Goal: Task Accomplishment & Management: Manage account settings

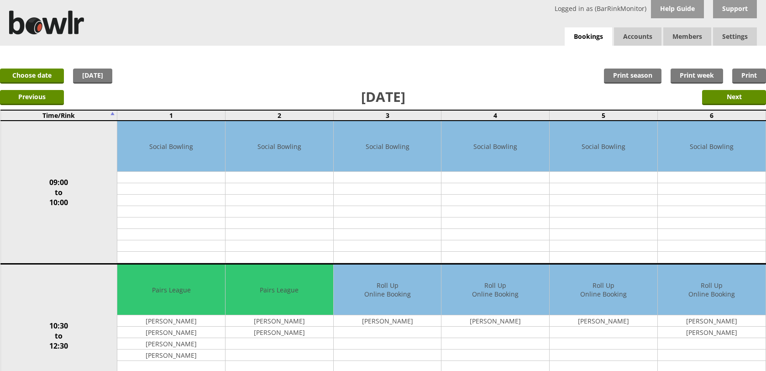
scroll to position [324, 0]
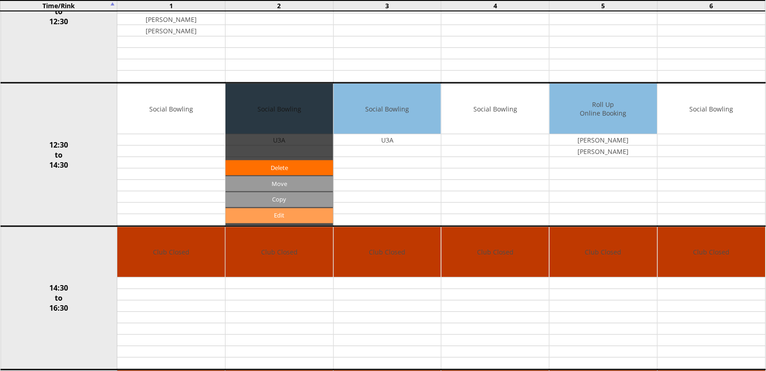
click at [277, 217] on link "Edit" at bounding box center [279, 215] width 108 height 15
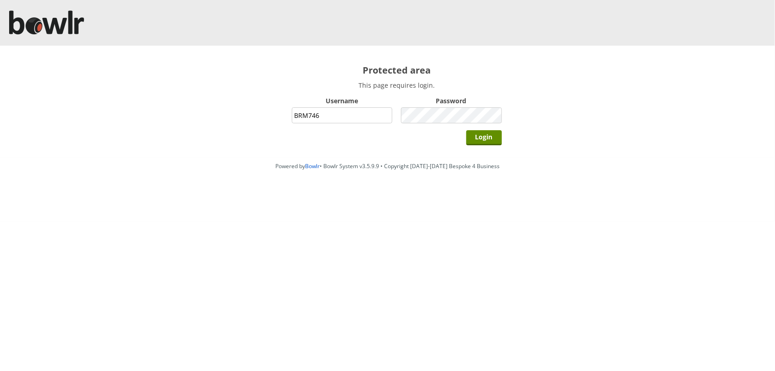
click at [359, 110] on input "BRM746" at bounding box center [342, 115] width 101 height 16
type input "B"
click at [318, 114] on input "Username" at bounding box center [342, 115] width 101 height 16
type input "BarRinkMonitor"
click at [466, 130] on input "Login" at bounding box center [484, 137] width 36 height 15
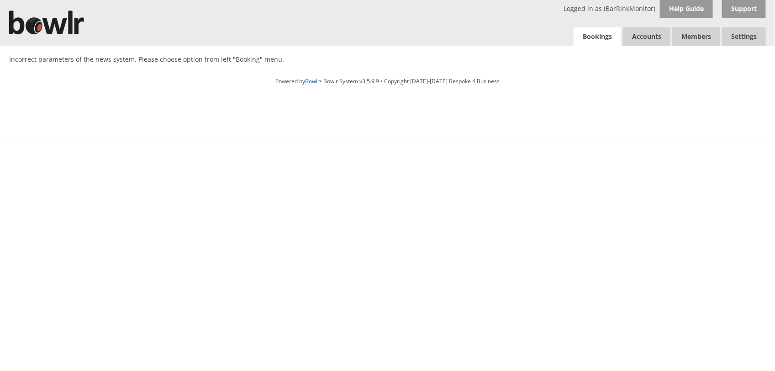
click at [601, 35] on link "Bookings" at bounding box center [596, 36] width 47 height 19
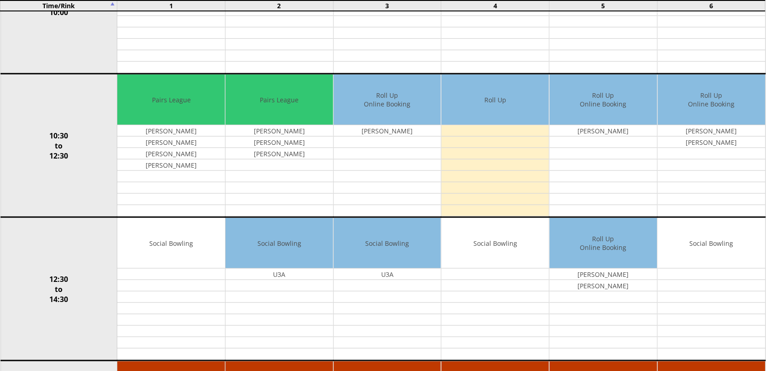
scroll to position [289, 0]
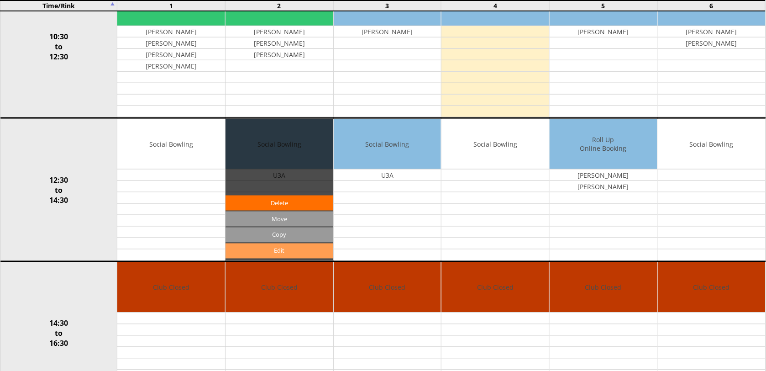
click at [292, 254] on link "Edit" at bounding box center [279, 250] width 108 height 15
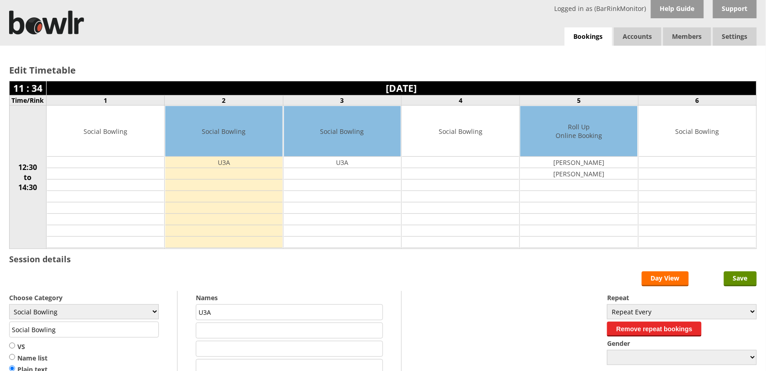
click at [367, 317] on input "U3A" at bounding box center [289, 312] width 187 height 16
type input "U"
click at [12, 359] on input "Name list" at bounding box center [12, 356] width 6 height 7
radio input "true"
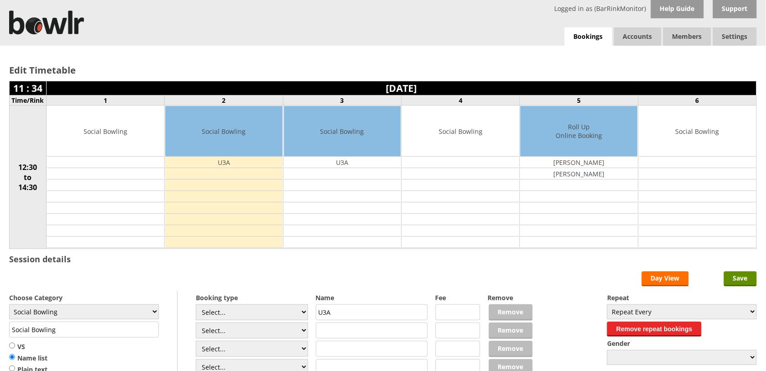
click at [391, 320] on input "U3A" at bounding box center [372, 312] width 112 height 16
type input "U"
type input "barr"
click at [299, 315] on select "Select... Club Competition (Member) Club Competition (Visitor) National (Member…" at bounding box center [252, 312] width 112 height 16
select select "0_50"
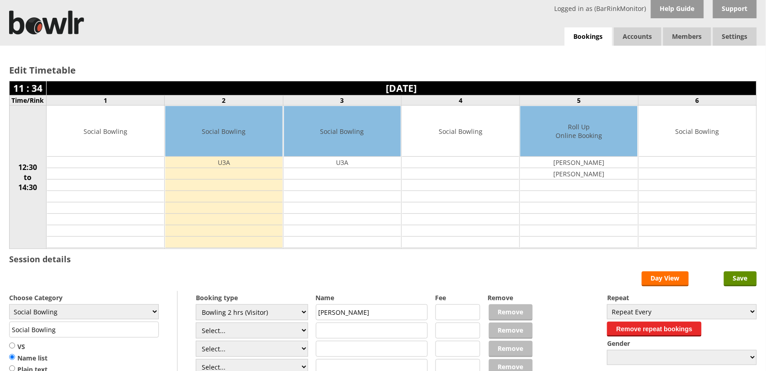
click at [196, 305] on select "Select... Club Competition (Member) Club Competition (Visitor) National (Member…" at bounding box center [252, 312] width 112 height 16
type input "8.0000"
click at [304, 315] on select "Select... Club Competition (Member) Club Competition (Visitor) National (Member…" at bounding box center [252, 312] width 112 height 16
select select "1_50"
click at [196, 305] on select "Select... Club Competition (Member) Club Competition (Visitor) National (Member…" at bounding box center [252, 312] width 112 height 16
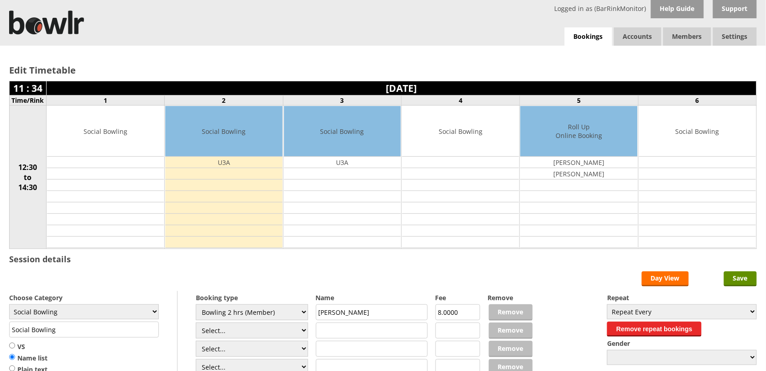
type input "5.0000"
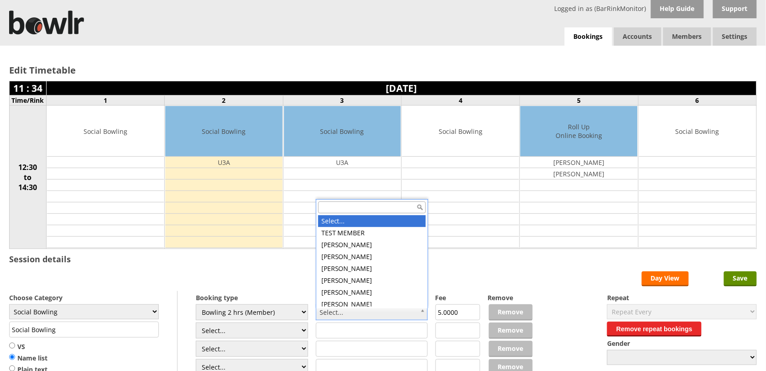
click at [350, 204] on input "text" at bounding box center [372, 207] width 108 height 12
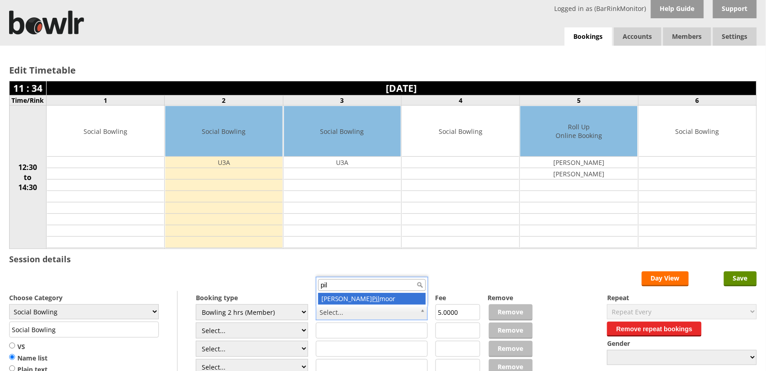
type input "pil"
click at [363, 298] on label "Name" at bounding box center [372, 297] width 112 height 9
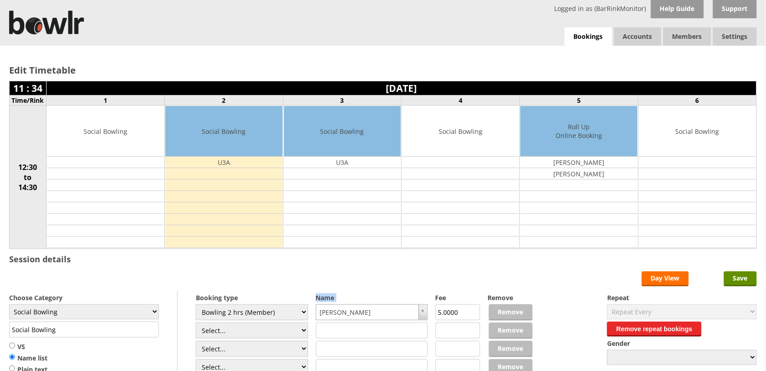
click at [363, 298] on label "Name" at bounding box center [372, 297] width 112 height 9
click at [299, 335] on select "Select... Club Competition (Member) Club Competition (Visitor) National (Member…" at bounding box center [252, 330] width 112 height 16
select select "1_50"
click at [196, 324] on select "Select... Club Competition (Member) Club Competition (Visitor) National (Member…" at bounding box center [252, 330] width 112 height 16
type input "5.0000"
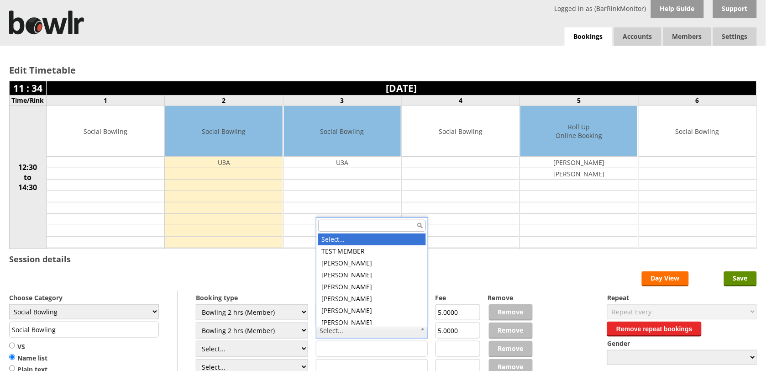
click at [344, 225] on input "text" at bounding box center [372, 226] width 108 height 12
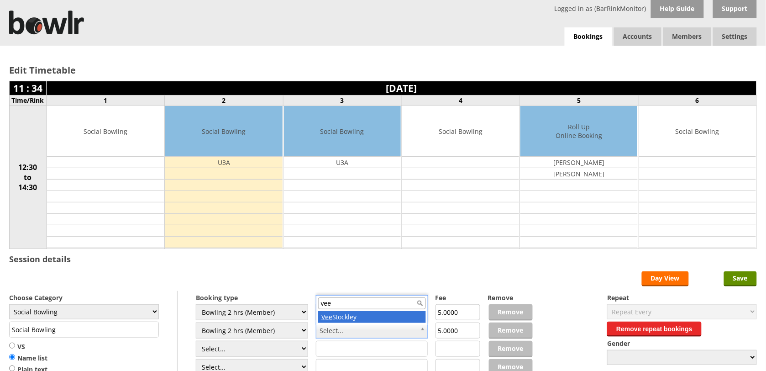
type input "vee"
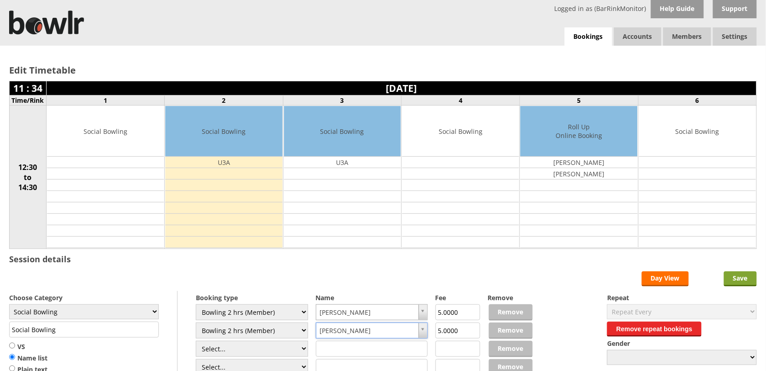
click at [739, 282] on input "Save" at bounding box center [740, 278] width 33 height 15
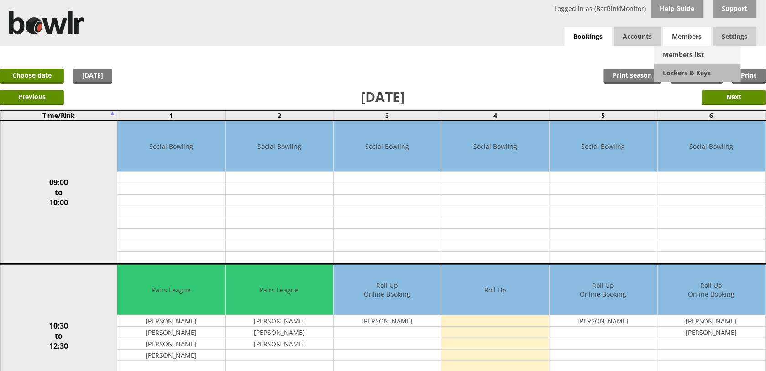
click at [683, 54] on link "Members list" at bounding box center [697, 55] width 87 height 18
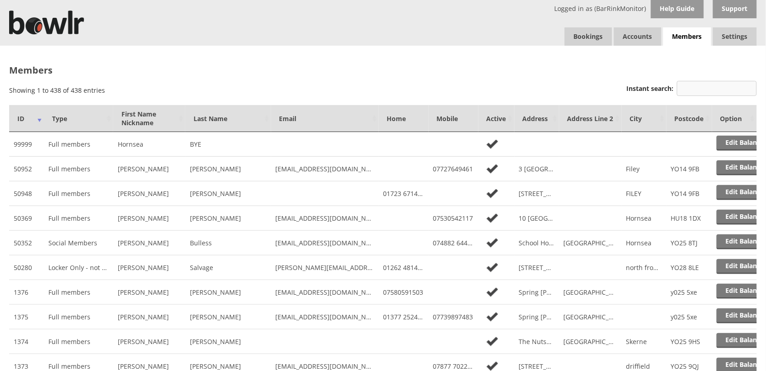
click at [694, 83] on input "Instant search:" at bounding box center [717, 88] width 80 height 15
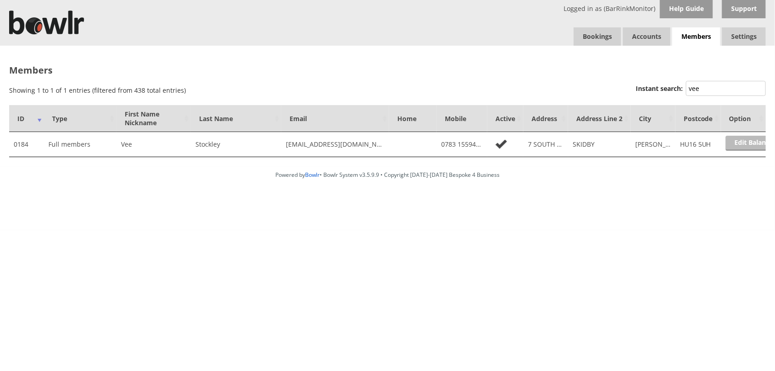
type input "vee"
click at [752, 142] on link "Edit Balance" at bounding box center [753, 143] width 57 height 15
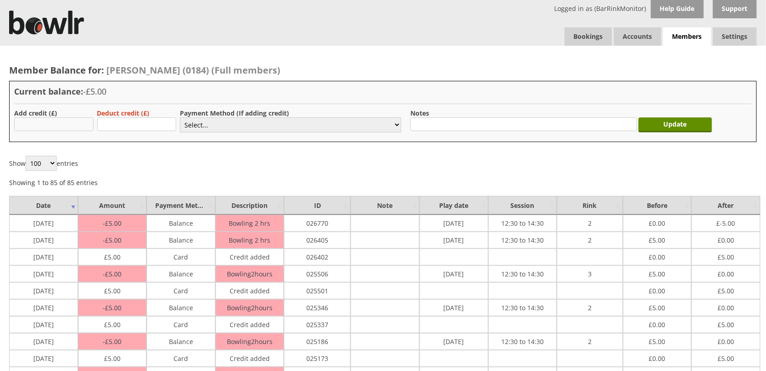
click at [76, 122] on input "text" at bounding box center [53, 124] width 79 height 14
type input "5.00"
click at [349, 123] on select "Select... Cash Card Cheque Bank Transfer Other Member Card Gift Voucher Balance" at bounding box center [290, 124] width 221 height 15
select select "1"
click at [180, 117] on select "Select... Cash Card Cheque Bank Transfer Other Member Card Gift Voucher Balance" at bounding box center [290, 124] width 221 height 15
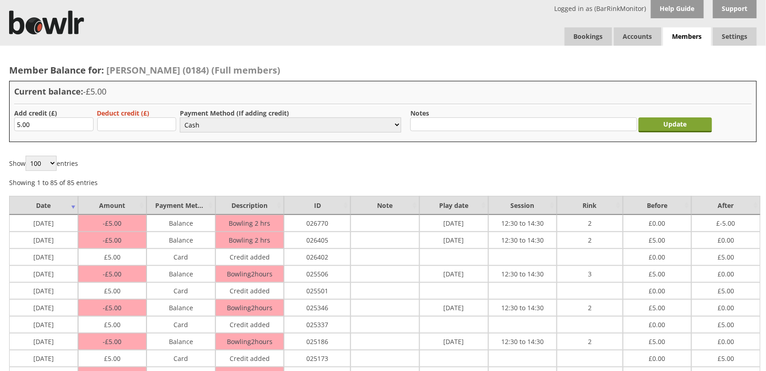
click at [683, 125] on input "Update" at bounding box center [676, 124] width 74 height 15
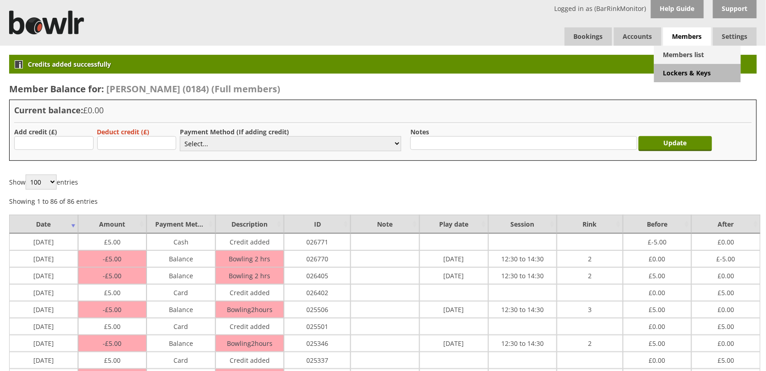
click at [681, 54] on link "Members list" at bounding box center [697, 55] width 87 height 18
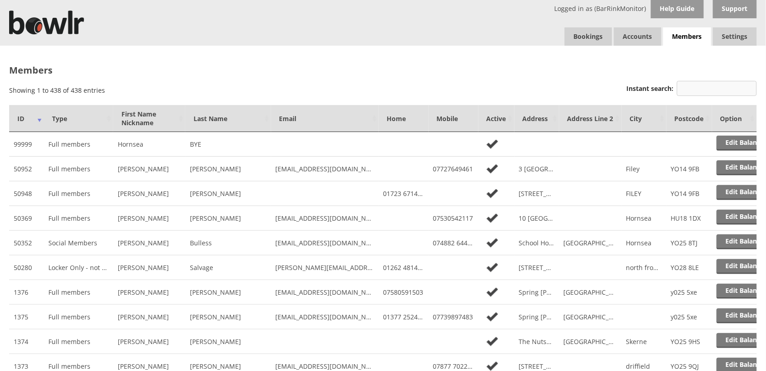
click at [693, 88] on input "Instant search:" at bounding box center [717, 88] width 80 height 15
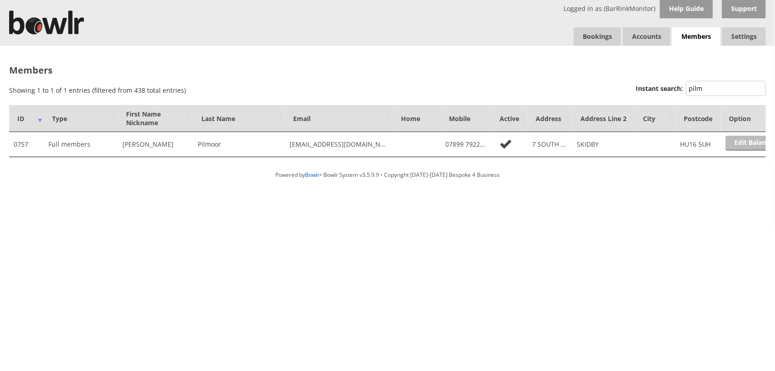
type input "pilm"
click at [738, 142] on link "Edit Balance" at bounding box center [753, 143] width 57 height 15
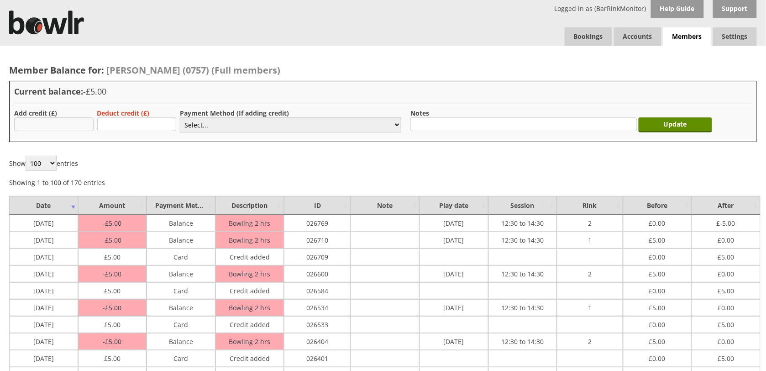
click at [76, 126] on input "text" at bounding box center [53, 124] width 79 height 14
type input "5.00"
click at [205, 124] on select "Select... Cash Card Cheque Bank Transfer Other Member Card Gift Voucher Balance" at bounding box center [290, 124] width 221 height 15
select select "1"
click at [180, 117] on select "Select... Cash Card Cheque Bank Transfer Other Member Card Gift Voucher Balance" at bounding box center [290, 124] width 221 height 15
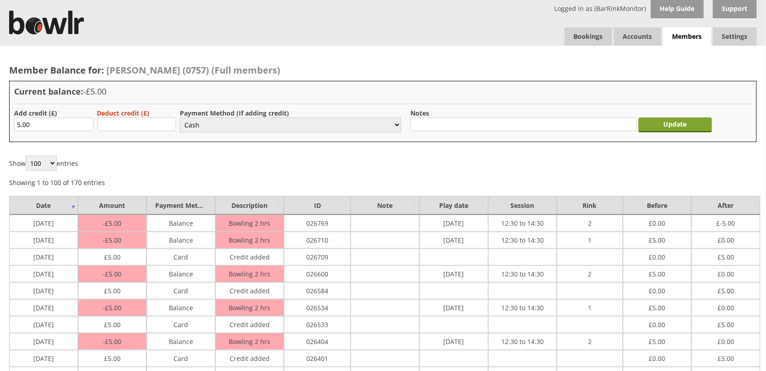
click at [666, 122] on input "Update" at bounding box center [676, 124] width 74 height 15
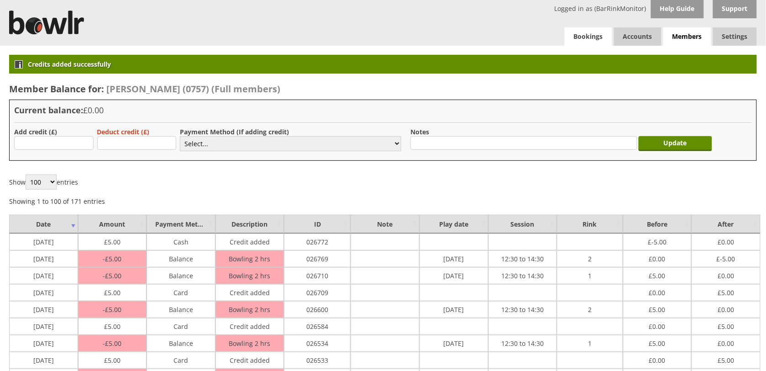
click at [584, 37] on link "Bookings" at bounding box center [588, 36] width 47 height 18
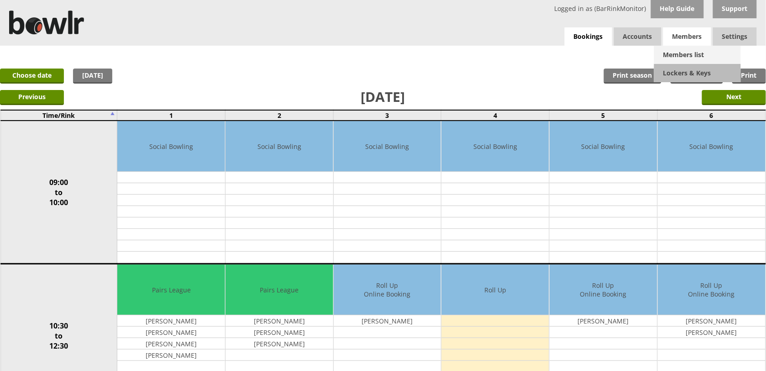
click at [688, 58] on link "Members list" at bounding box center [697, 55] width 87 height 18
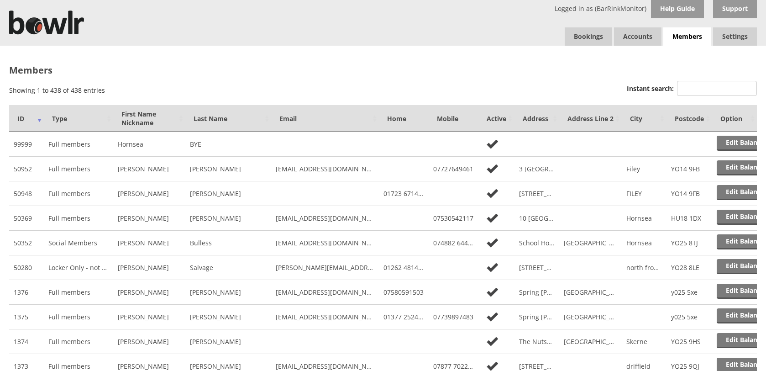
click at [705, 92] on input "Instant search:" at bounding box center [717, 88] width 80 height 15
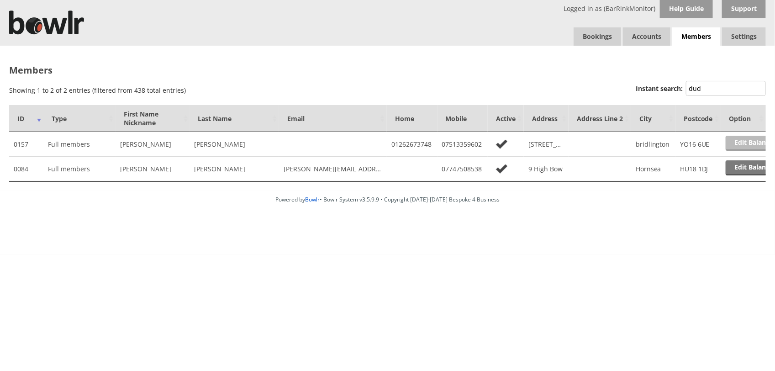
type input "dud"
click at [746, 142] on link "Edit Balance" at bounding box center [753, 143] width 57 height 15
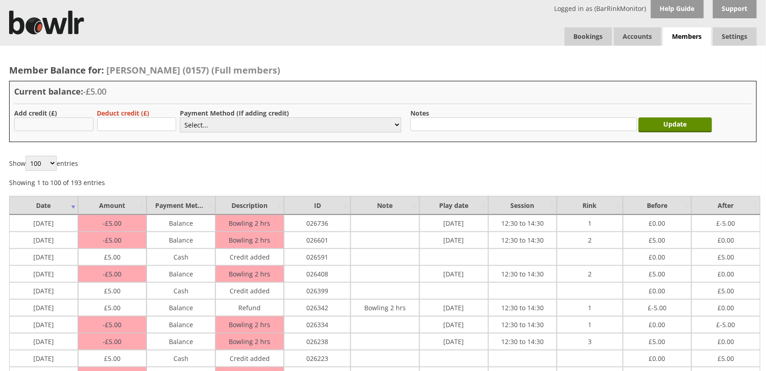
click at [47, 126] on input "text" at bounding box center [53, 124] width 79 height 14
type input "10.00"
click at [219, 123] on select "Select... Cash Card Cheque Bank Transfer Other Member Card Gift Voucher Balance" at bounding box center [290, 124] width 221 height 15
select select "1"
click at [180, 117] on select "Select... Cash Card Cheque Bank Transfer Other Member Card Gift Voucher Balance" at bounding box center [290, 124] width 221 height 15
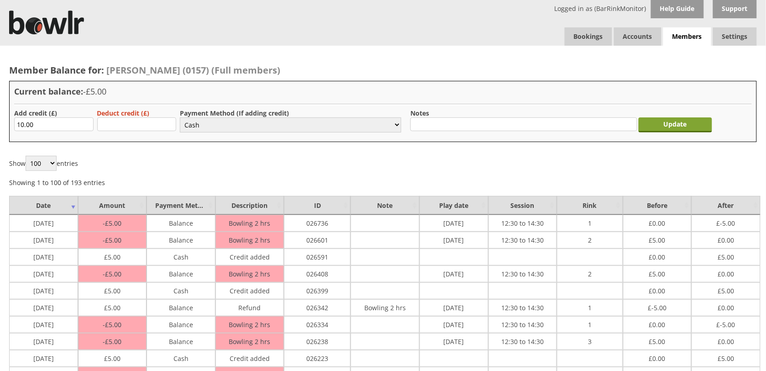
click at [676, 128] on input "Update" at bounding box center [676, 124] width 74 height 15
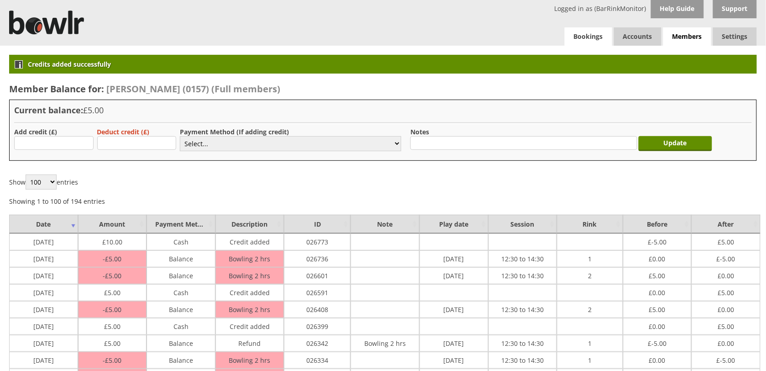
click at [585, 39] on link "Bookings" at bounding box center [588, 36] width 47 height 18
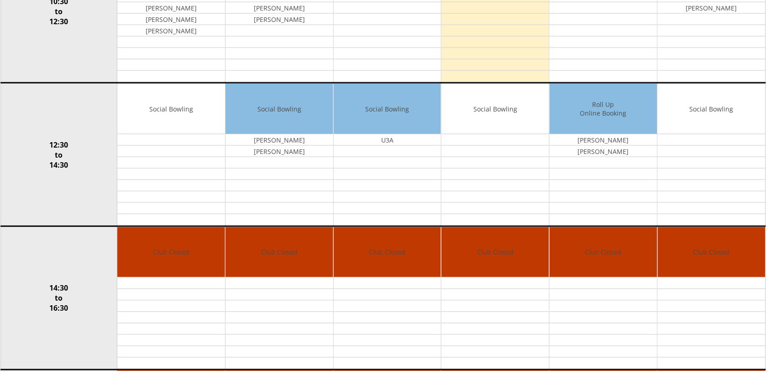
scroll to position [324, 0]
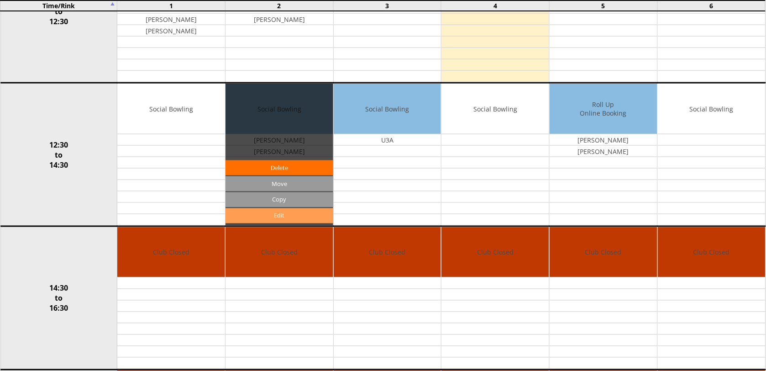
click at [286, 220] on link "Edit" at bounding box center [279, 215] width 108 height 15
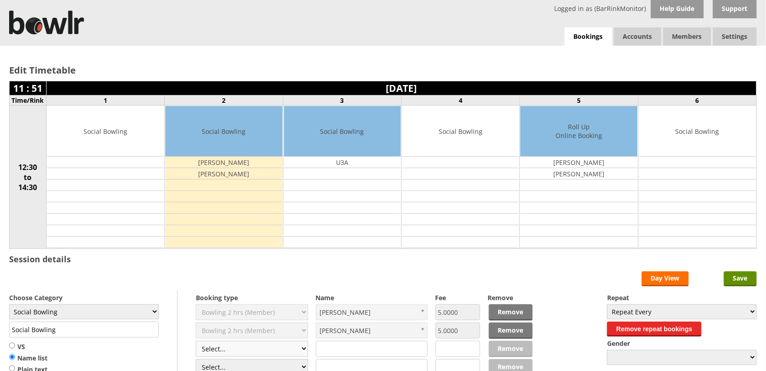
click at [304, 350] on select "Select... Club Competition (Member) Club Competition (Visitor) National (Member…" at bounding box center [252, 348] width 112 height 16
select select "1_50"
click at [196, 342] on select "Select... Club Competition (Member) Club Competition (Visitor) National (Member…" at bounding box center [252, 348] width 112 height 16
type input "5.0000"
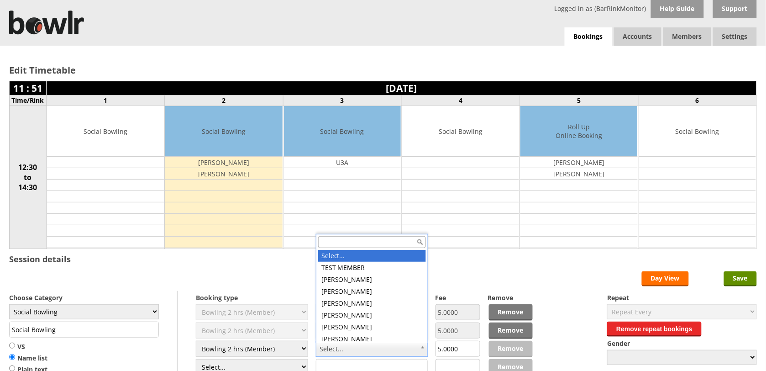
click at [376, 242] on input "text" at bounding box center [372, 242] width 108 height 12
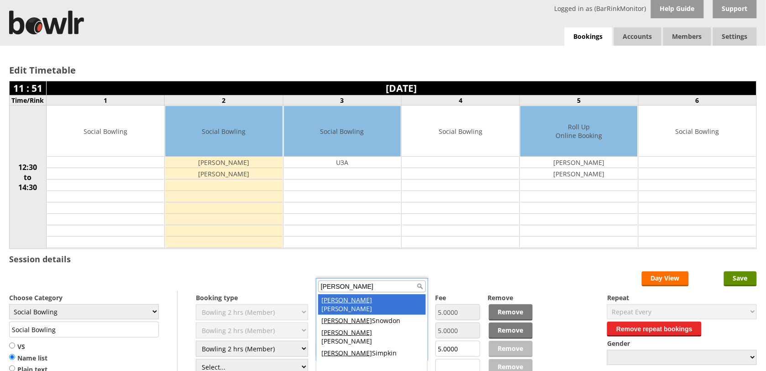
type input "Brian"
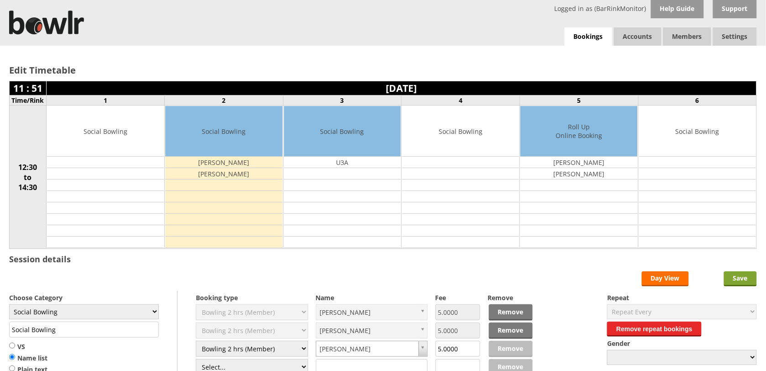
click at [744, 281] on input "Save" at bounding box center [740, 278] width 33 height 15
